Goal: Task Accomplishment & Management: Manage account settings

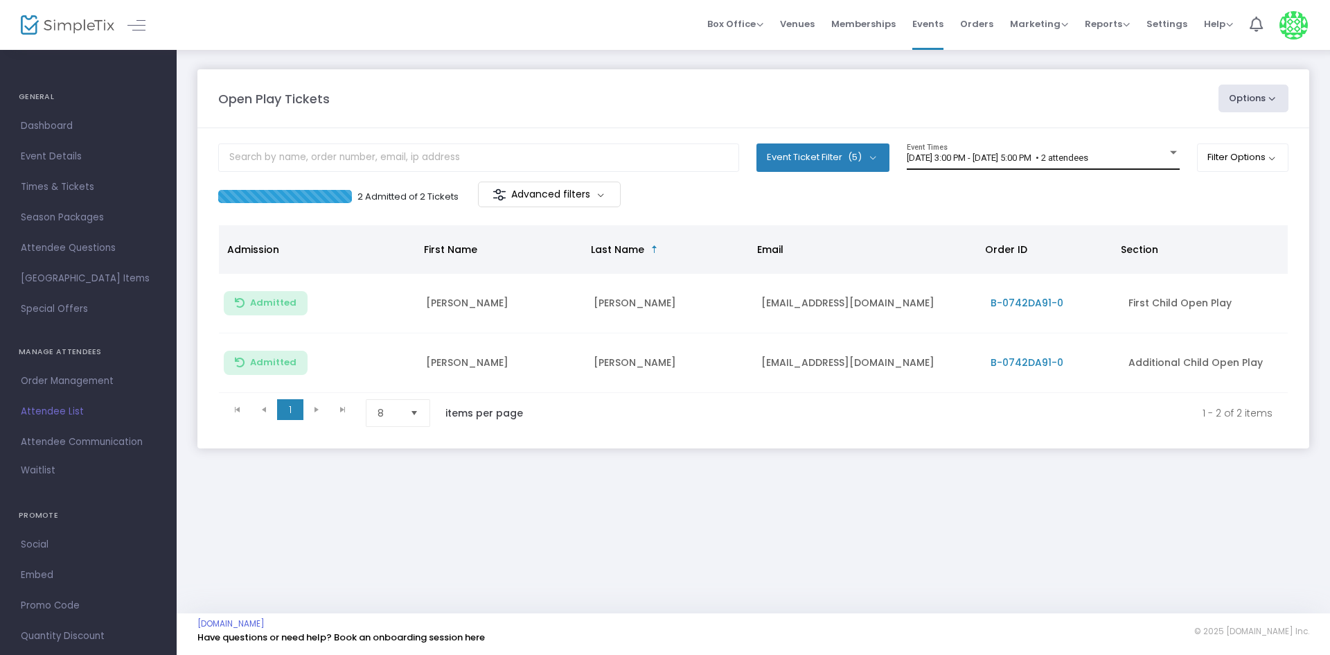
click at [974, 168] on div "[DATE] 3:00 PM - [DATE] 5:00 PM • 2 attendees Event Times" at bounding box center [1043, 156] width 273 height 26
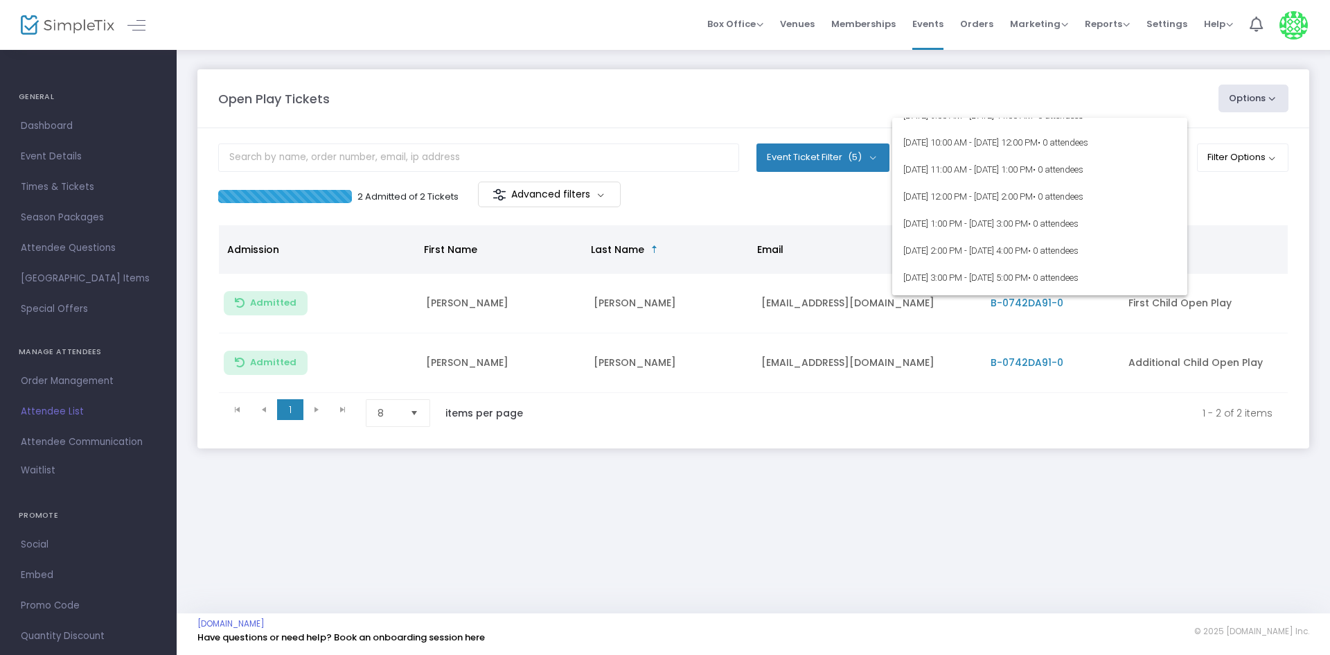
scroll to position [69, 0]
click at [1215, 201] on div at bounding box center [665, 327] width 1330 height 655
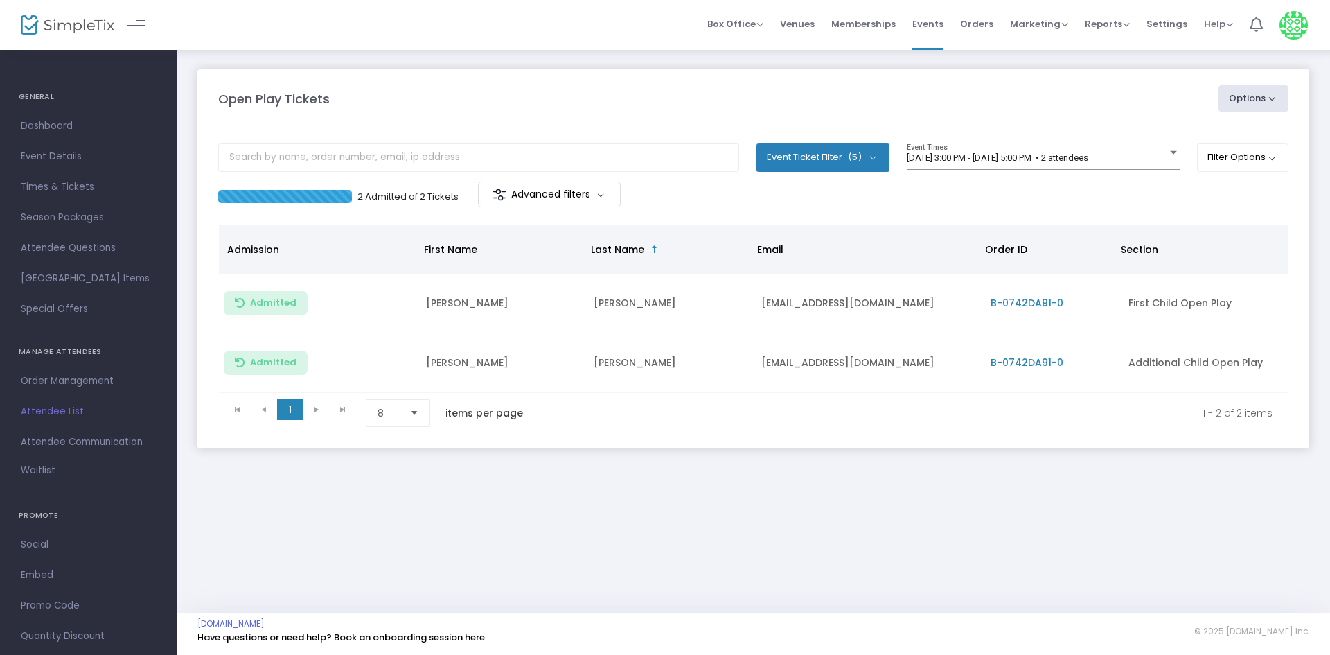
click at [983, 88] on div "Open Play Tickets Options Import Attendees Export List Print Name Tags Export t…" at bounding box center [753, 99] width 1084 height 28
click at [978, 200] on div "2 Admitted of 2 Tickets Advanced filters" at bounding box center [753, 196] width 1071 height 29
click at [995, 157] on span "[DATE] 3:00 PM - [DATE] 5:00 PM • 2 attendees" at bounding box center [998, 157] width 182 height 10
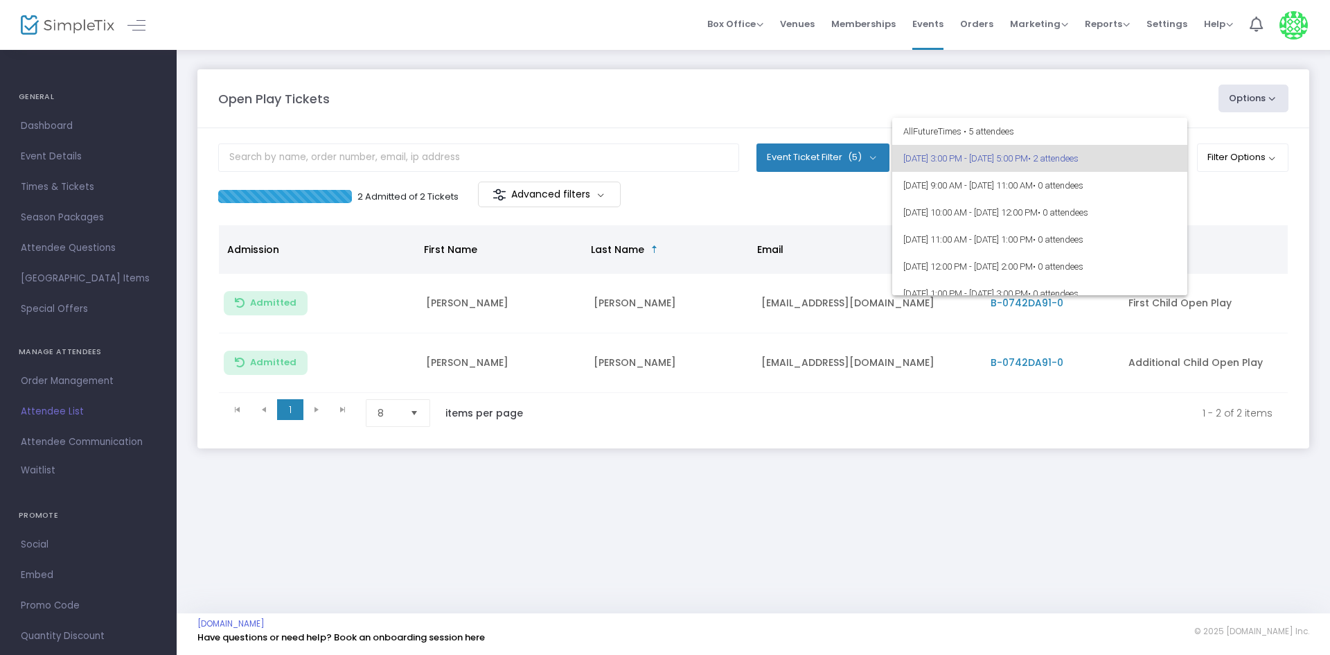
click at [847, 204] on div at bounding box center [665, 327] width 1330 height 655
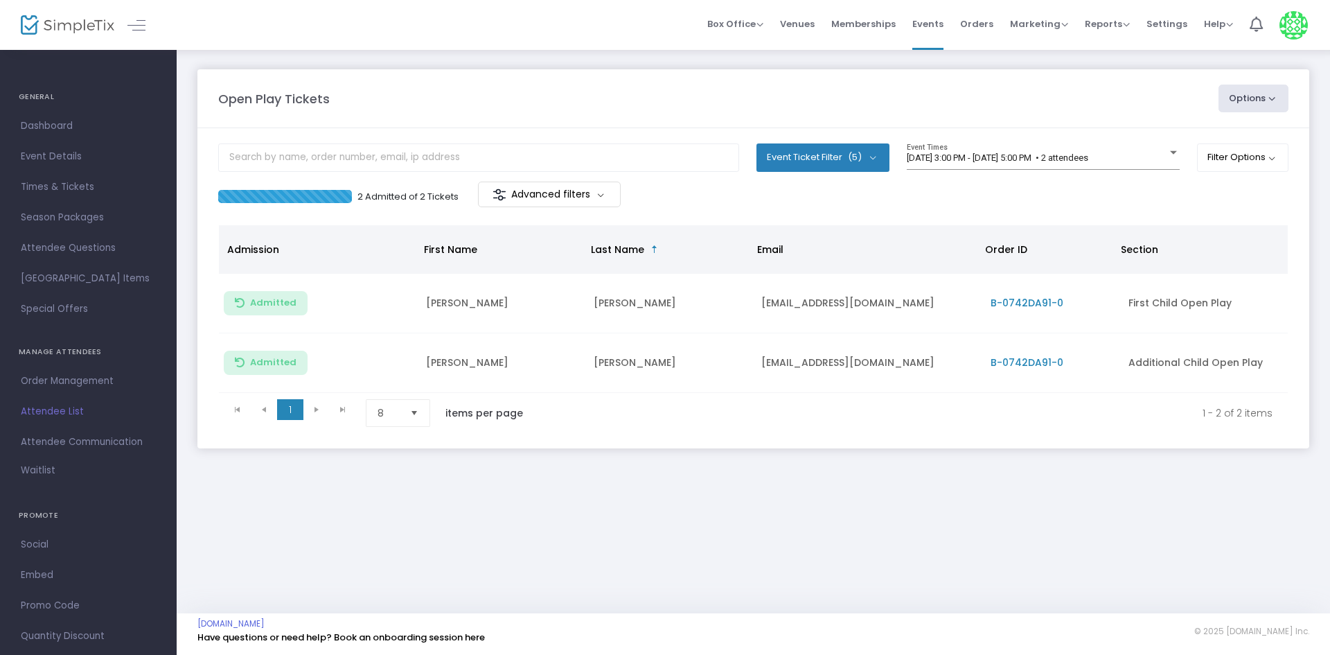
click at [932, 186] on div "2 Admitted of 2 Tickets Advanced filters" at bounding box center [753, 196] width 1071 height 29
